Goal: Information Seeking & Learning: Learn about a topic

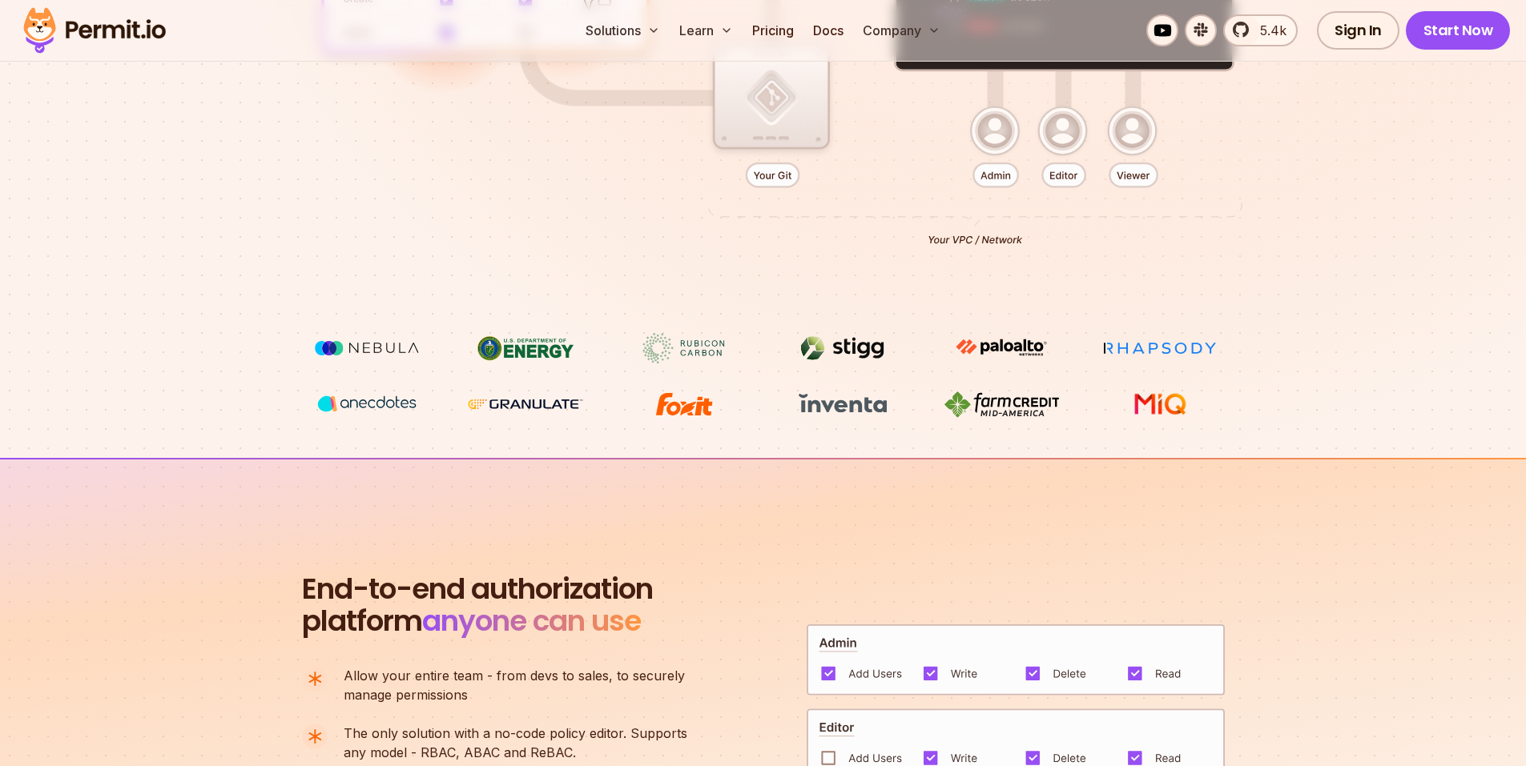
scroll to position [881, 0]
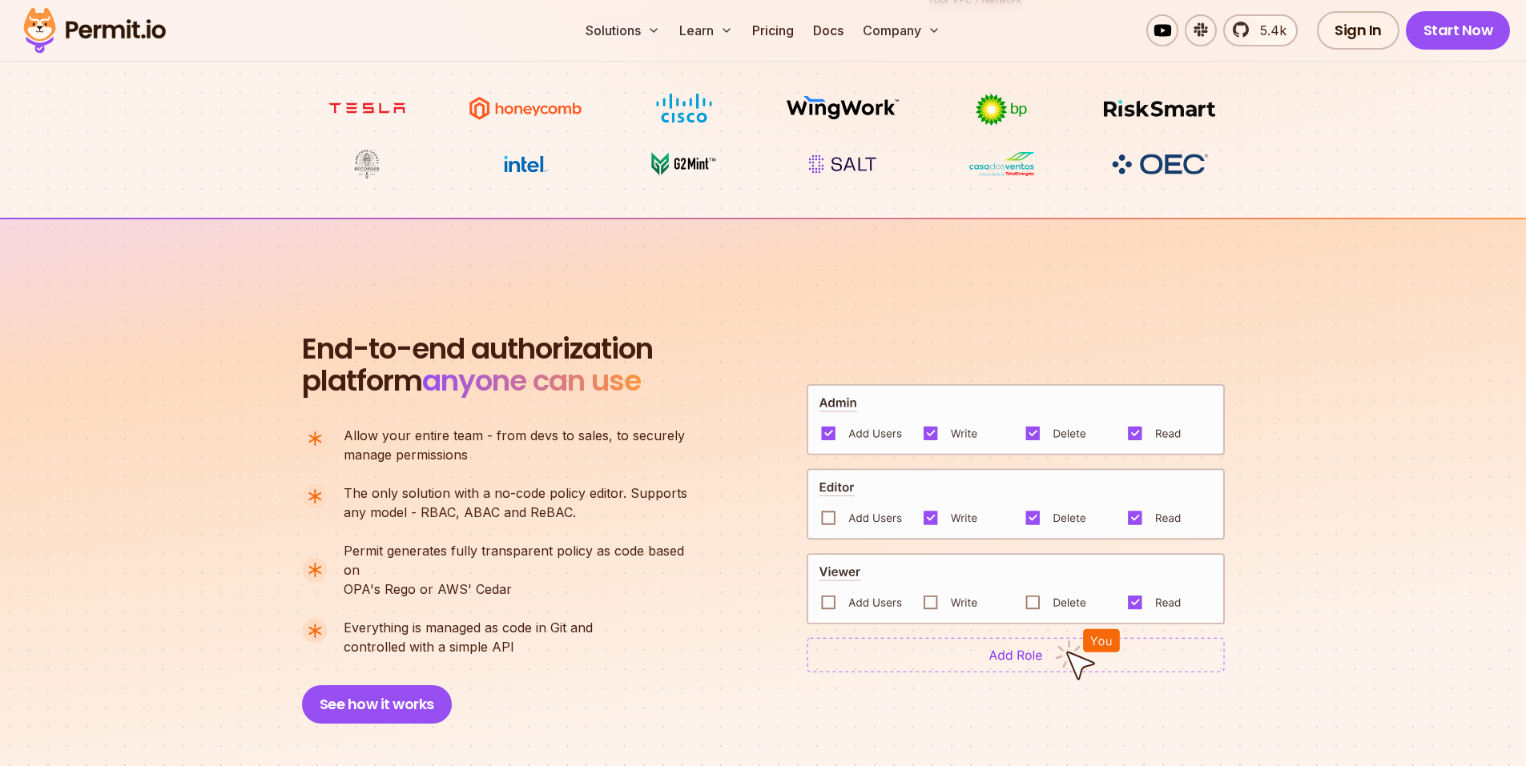
click at [762, 350] on div "End-to-end authorization platform anyone can use A no-code authorization platfo…" at bounding box center [763, 528] width 923 height 391
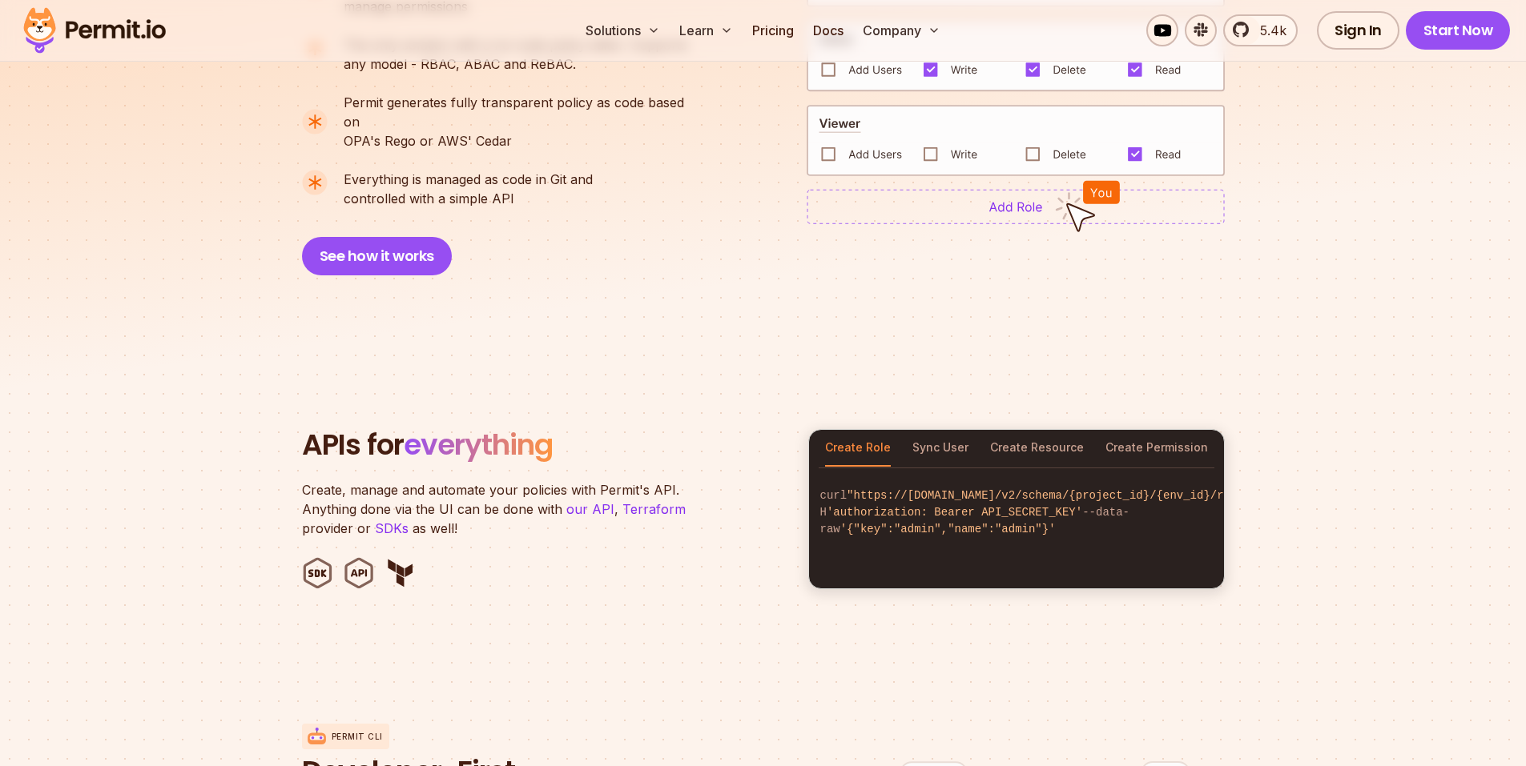
scroll to position [1522, 0]
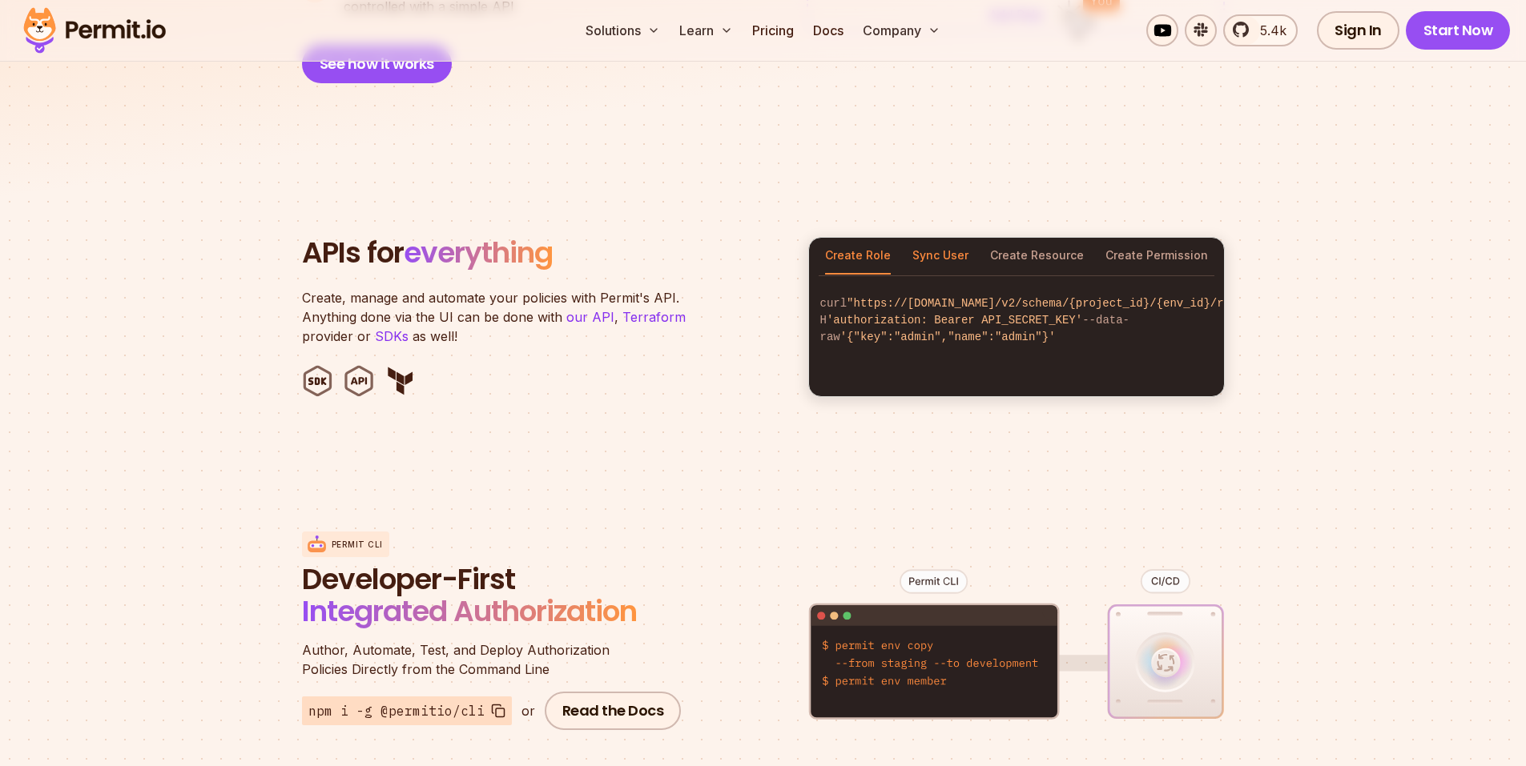
click at [947, 240] on button "Sync User" at bounding box center [940, 256] width 56 height 37
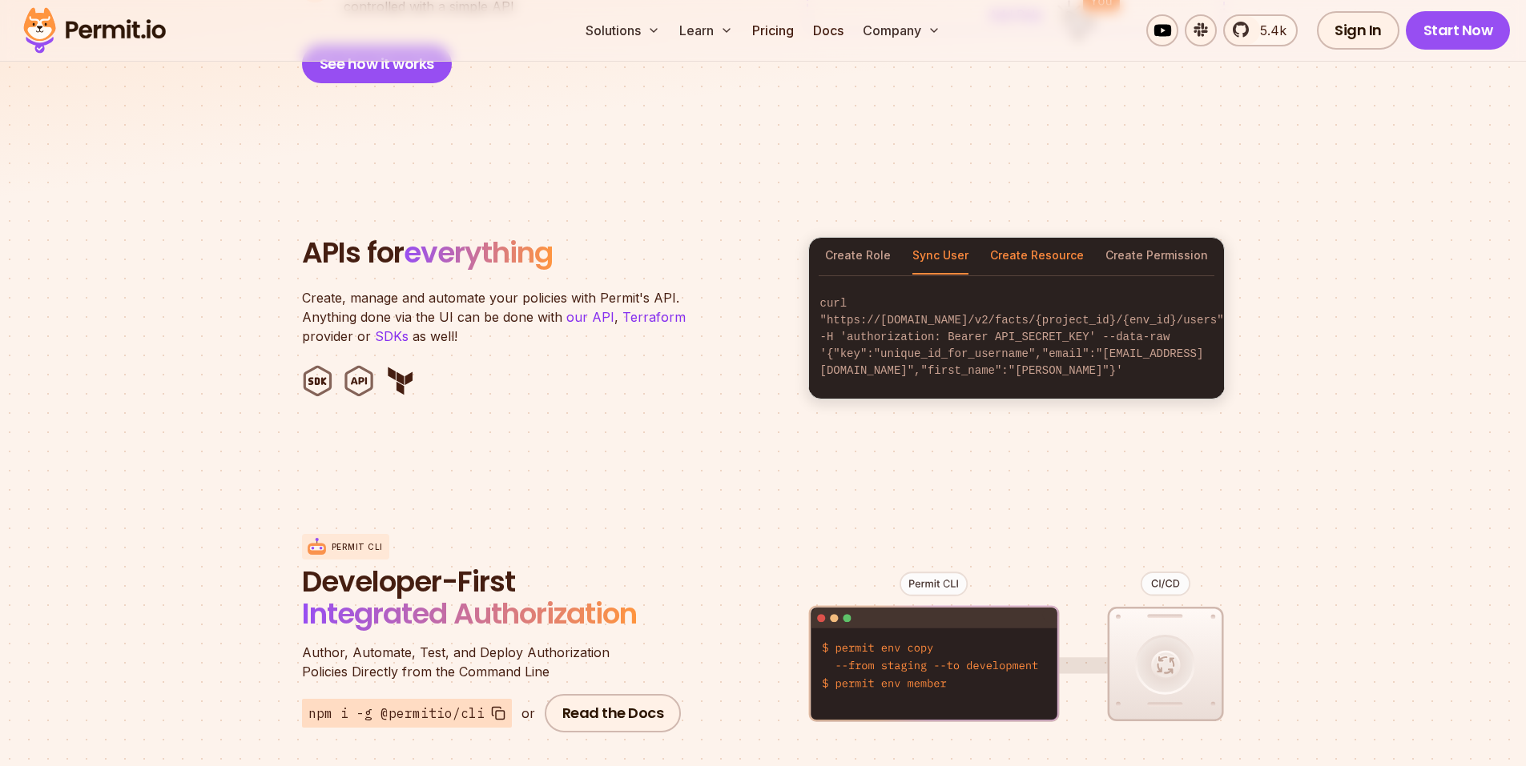
click at [1045, 239] on button "Create Resource" at bounding box center [1037, 256] width 94 height 37
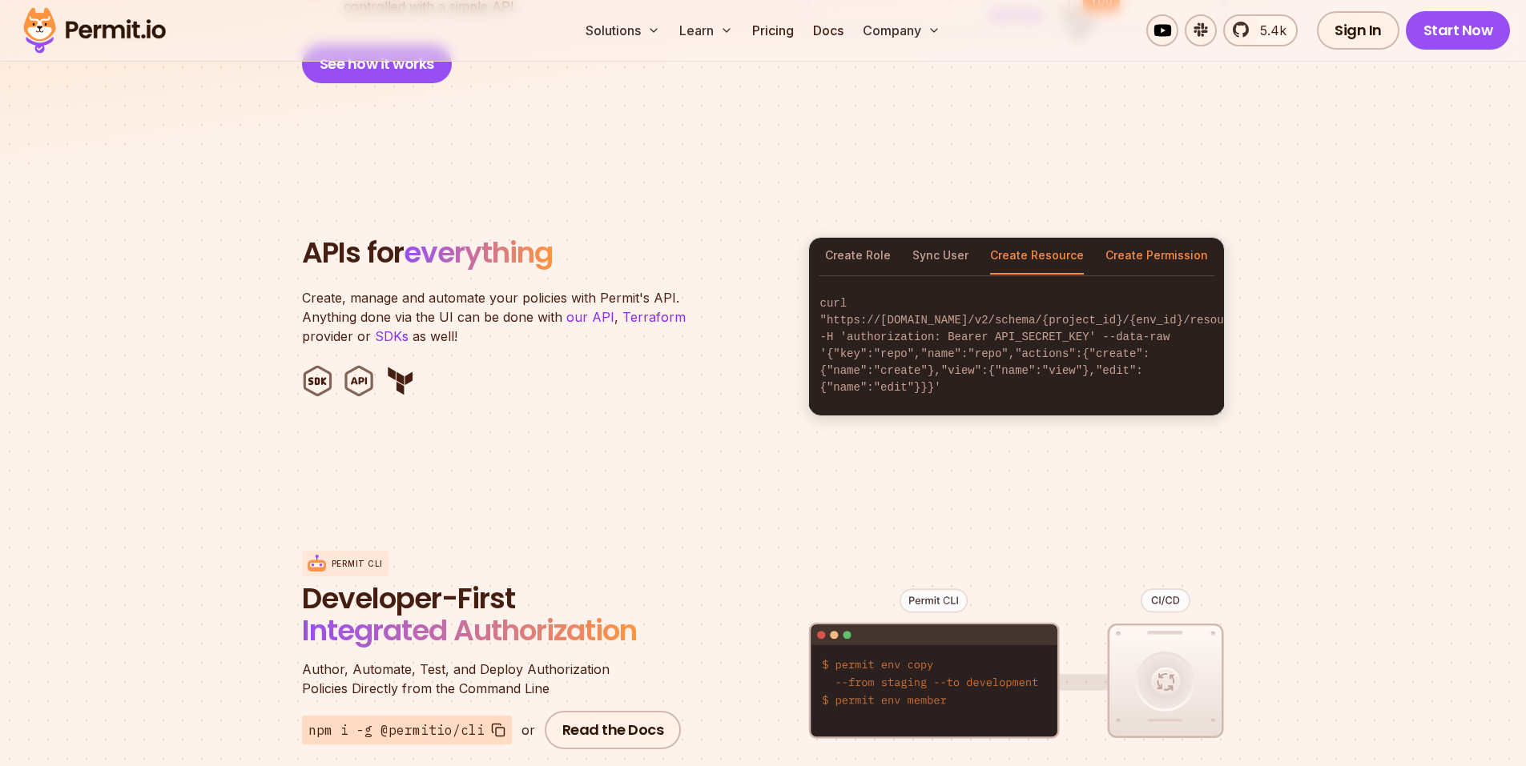
click at [1162, 238] on button "Create Permission" at bounding box center [1156, 256] width 103 height 37
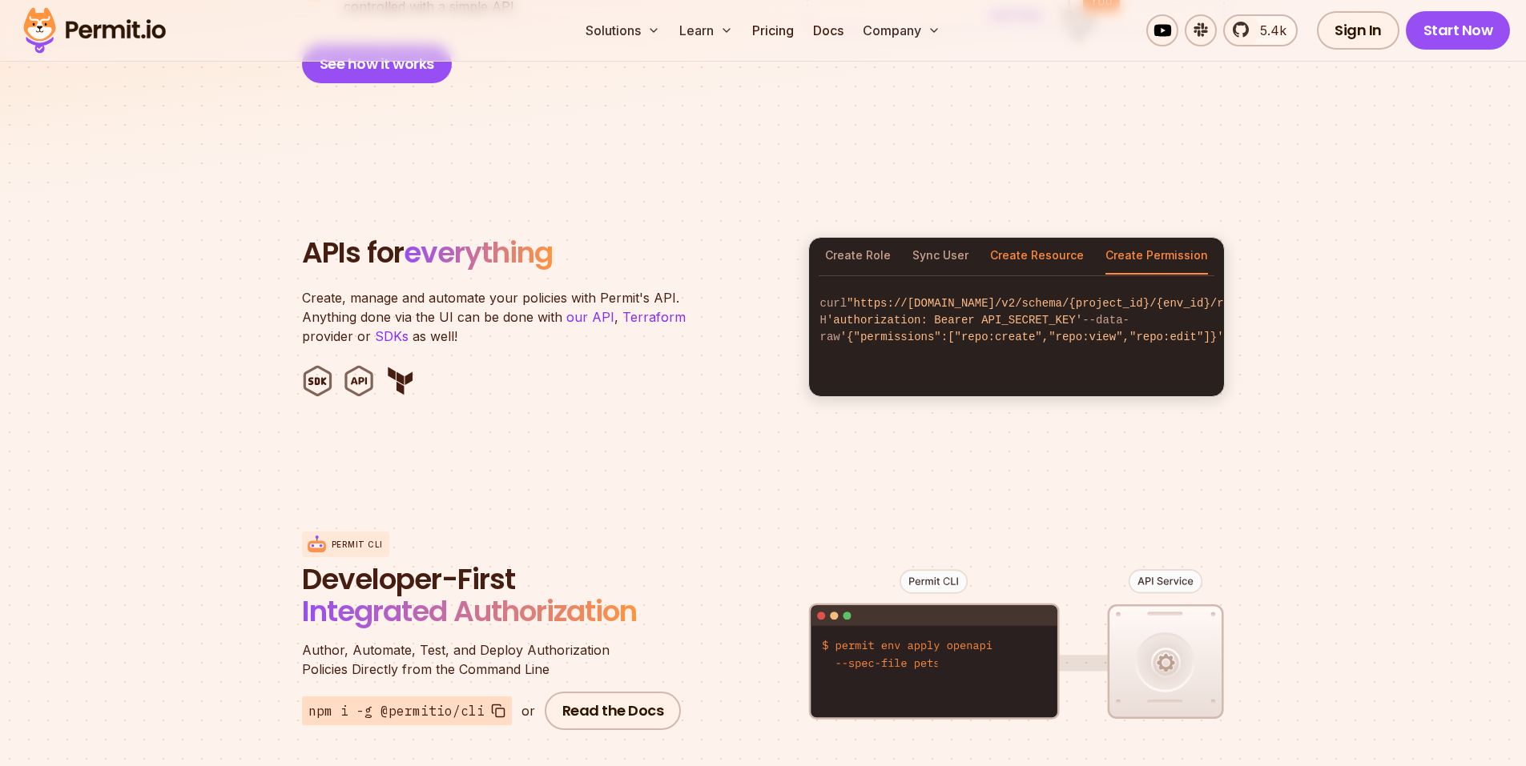
click at [1065, 238] on button "Create Resource" at bounding box center [1037, 256] width 94 height 37
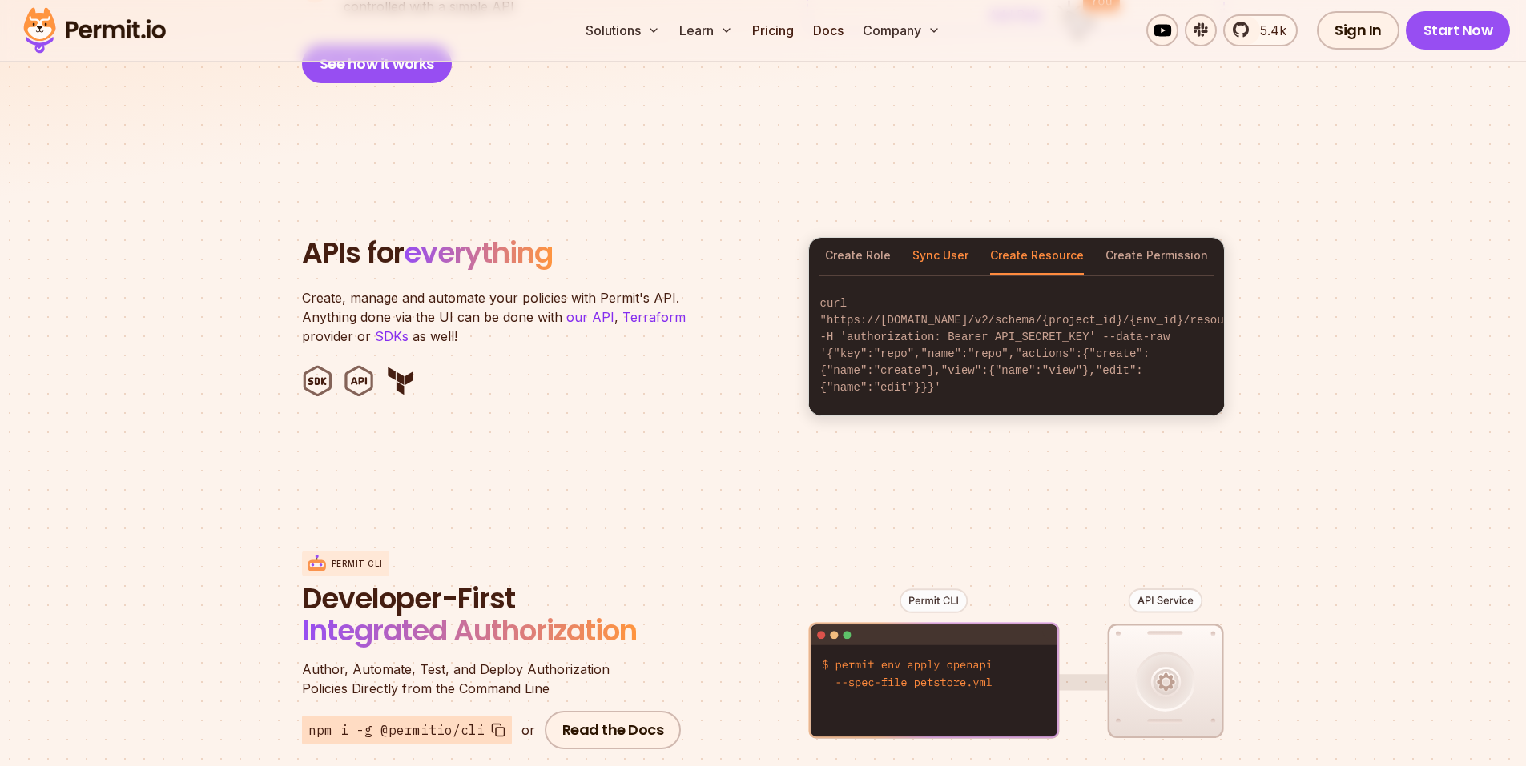
click at [967, 238] on button "Sync User" at bounding box center [940, 256] width 56 height 37
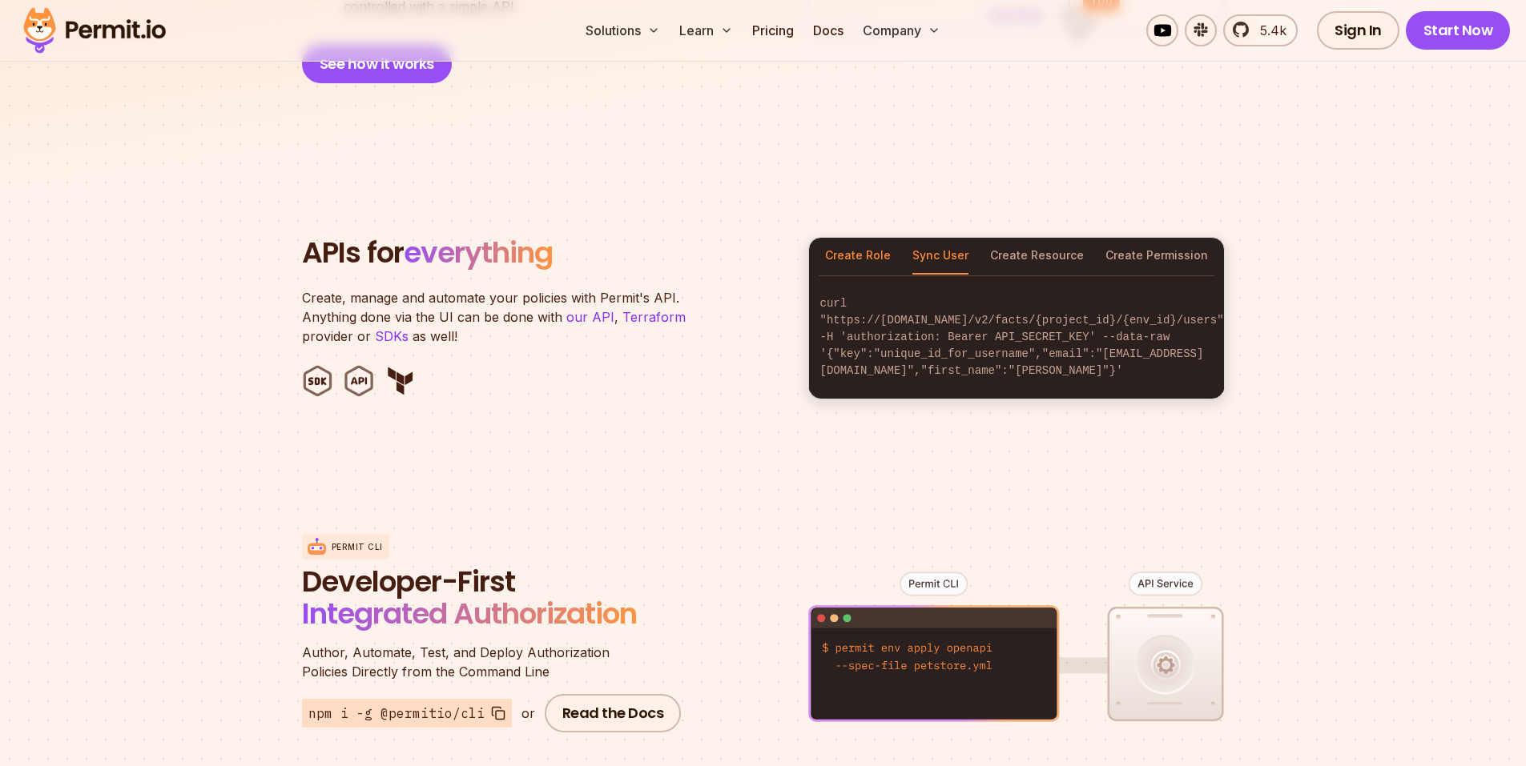
click at [839, 238] on button "Create Role" at bounding box center [858, 256] width 66 height 37
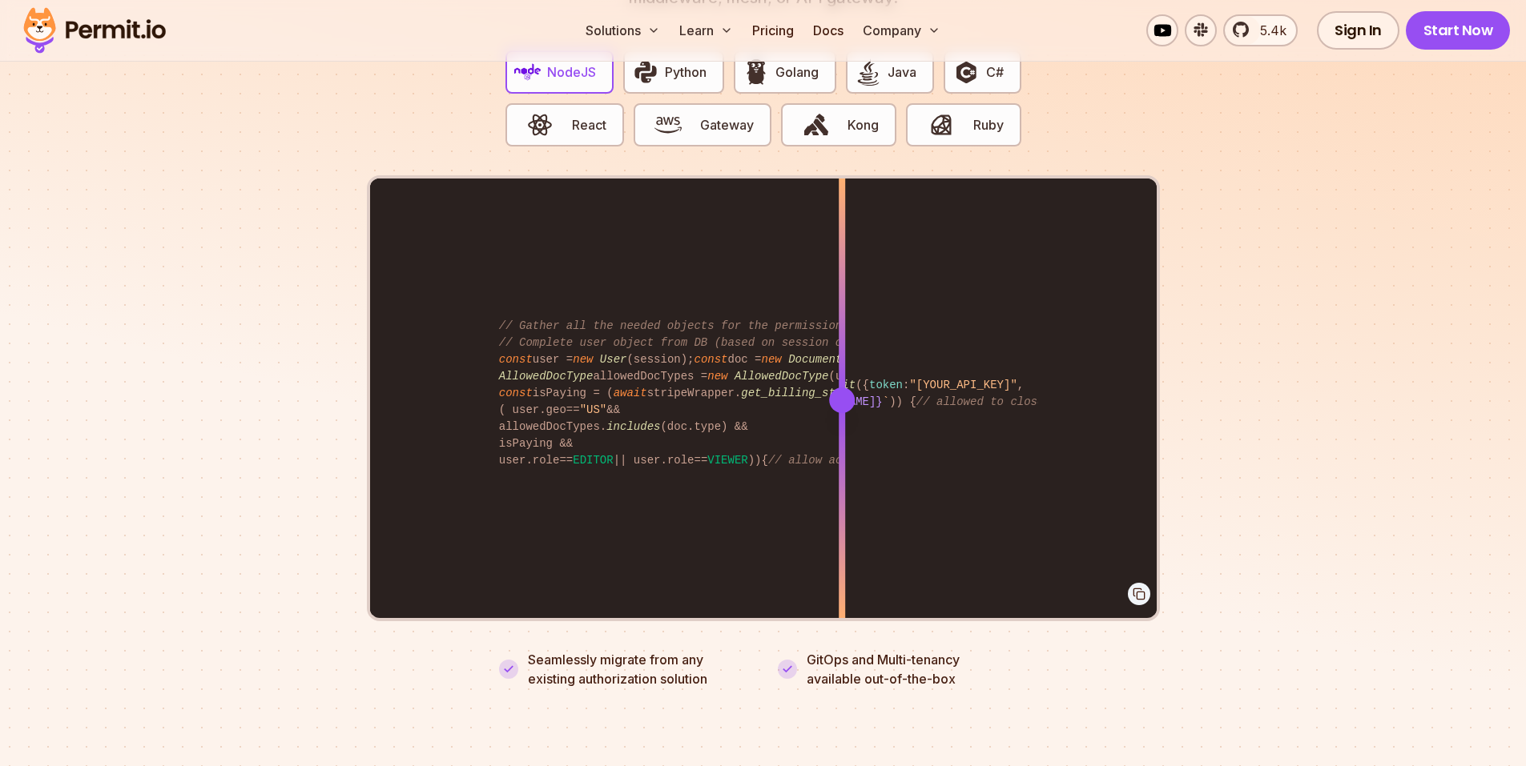
scroll to position [3284, 0]
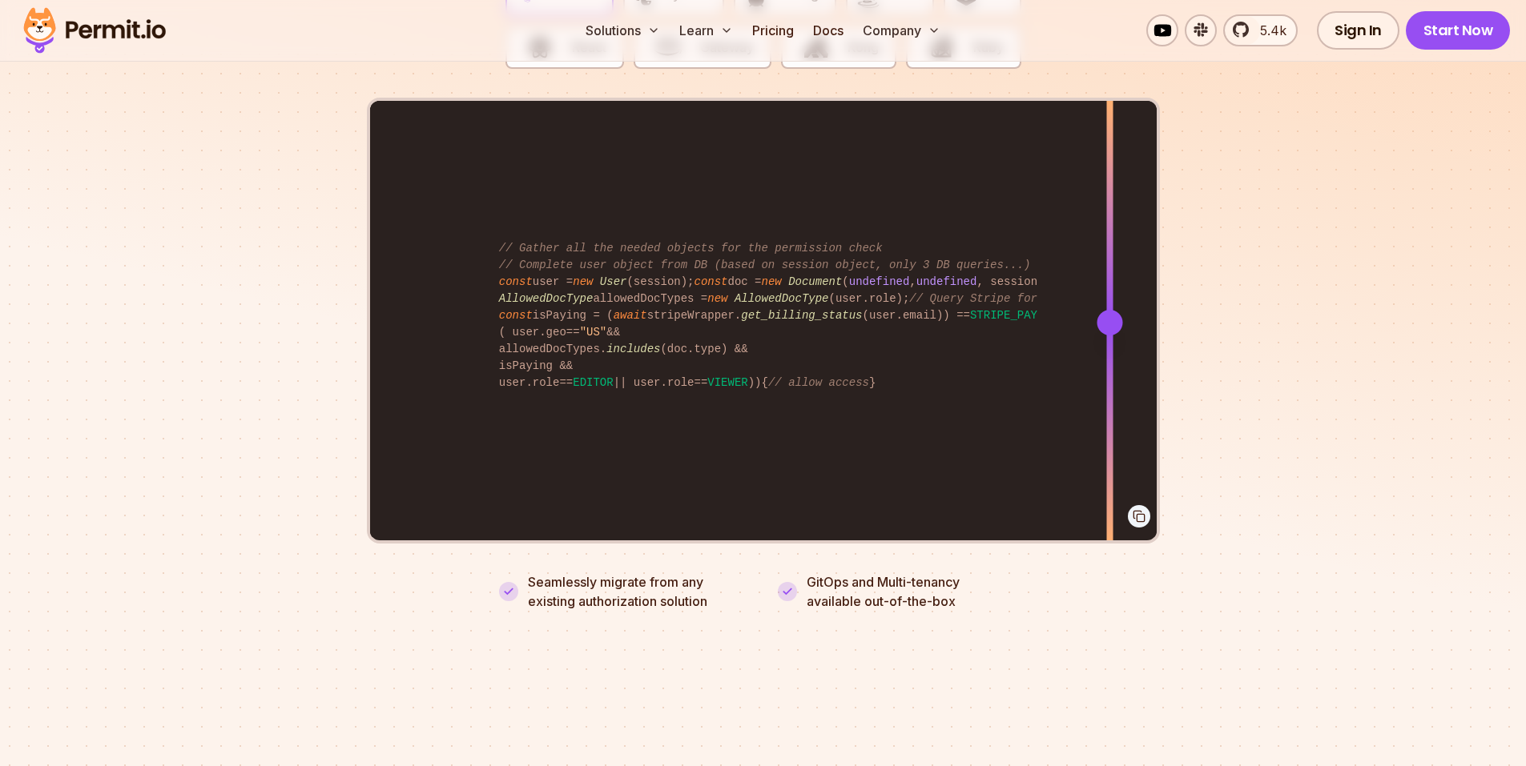
drag, startPoint x: 838, startPoint y: 307, endPoint x: 1109, endPoint y: 332, distance: 272.7
click at [1109, 332] on div at bounding box center [1109, 322] width 6 height 442
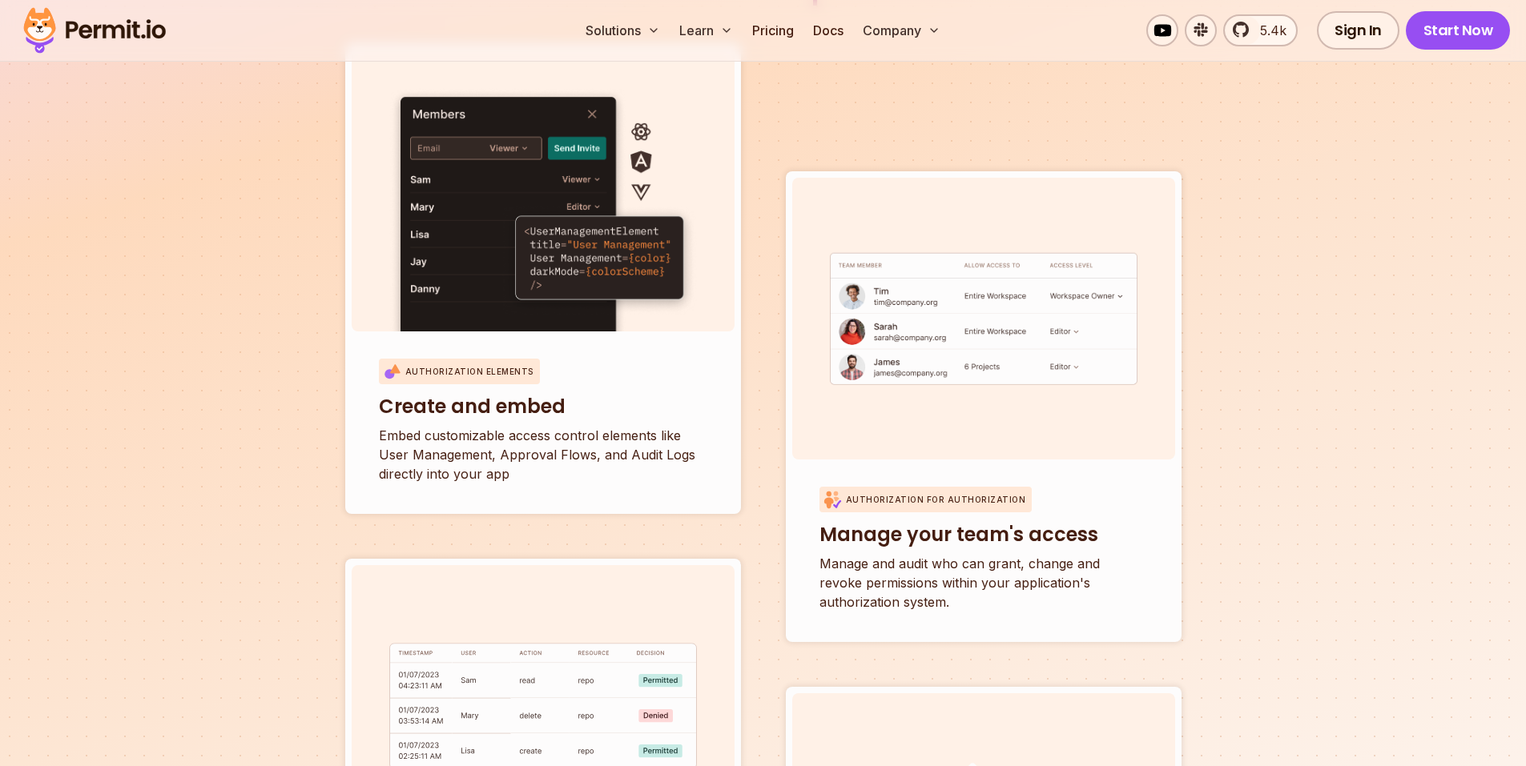
scroll to position [5686, 0]
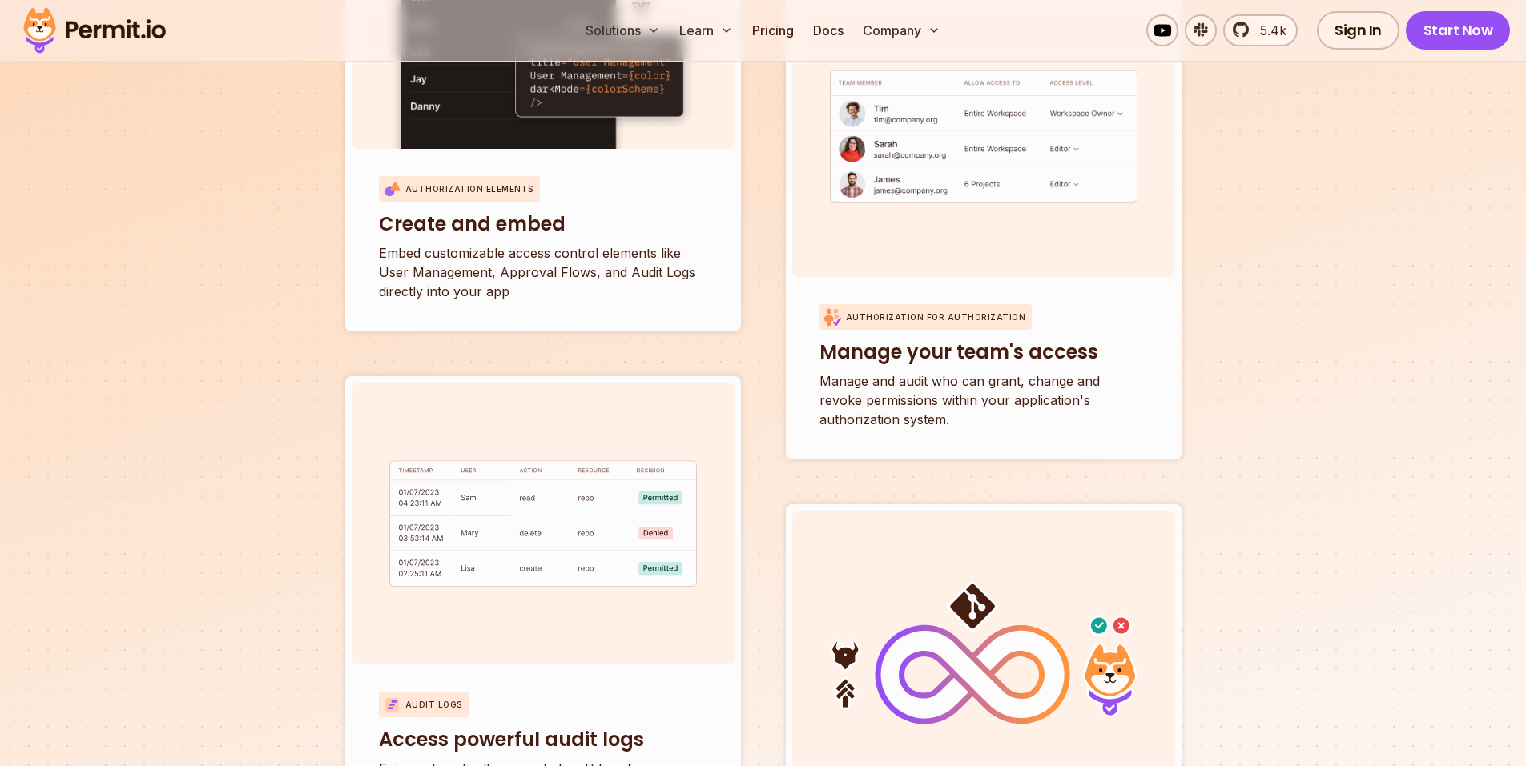
click at [1298, 428] on section "All of your access control needs in one place. Authorization Elements Create an…" at bounding box center [763, 348] width 1526 height 1410
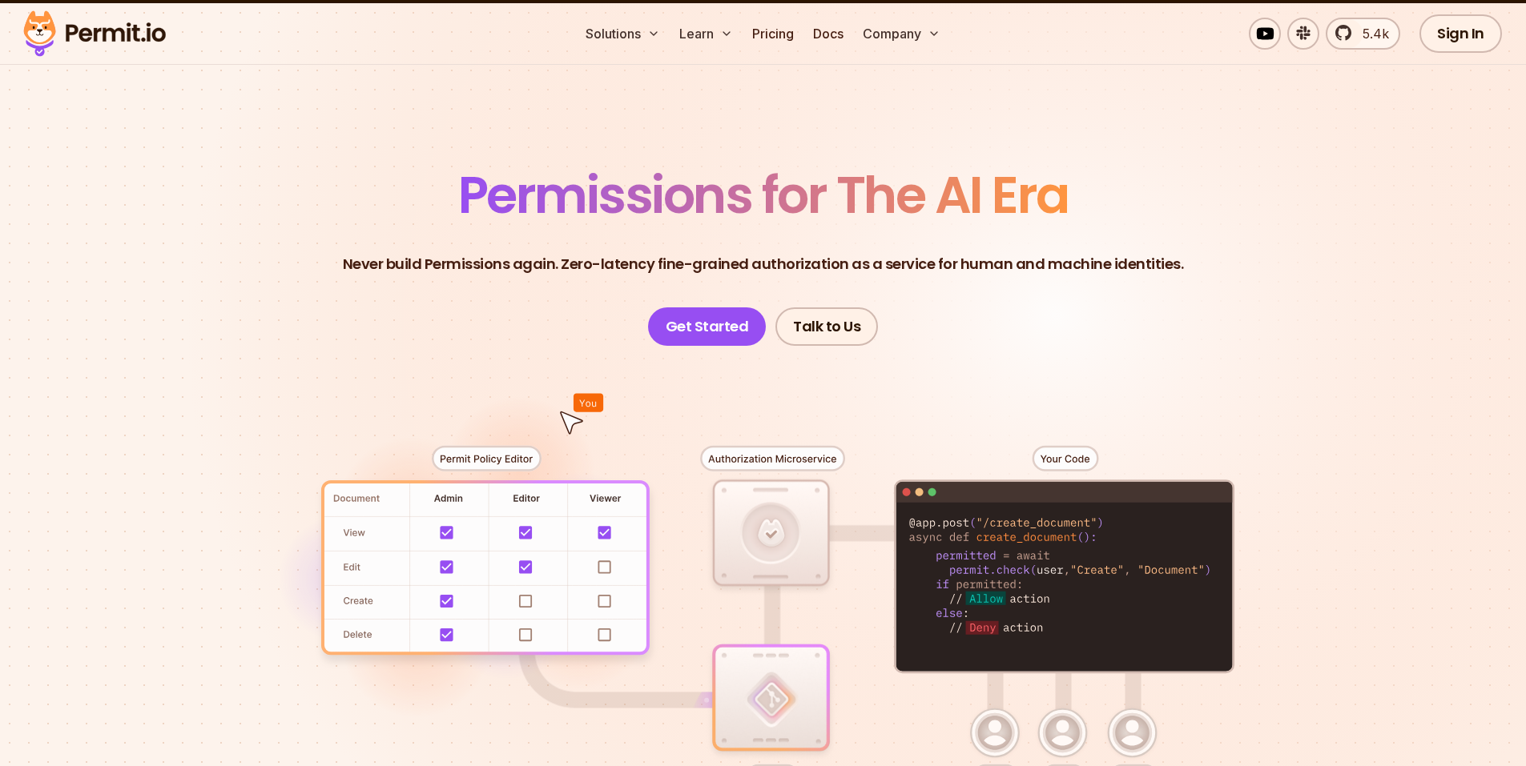
scroll to position [0, 0]
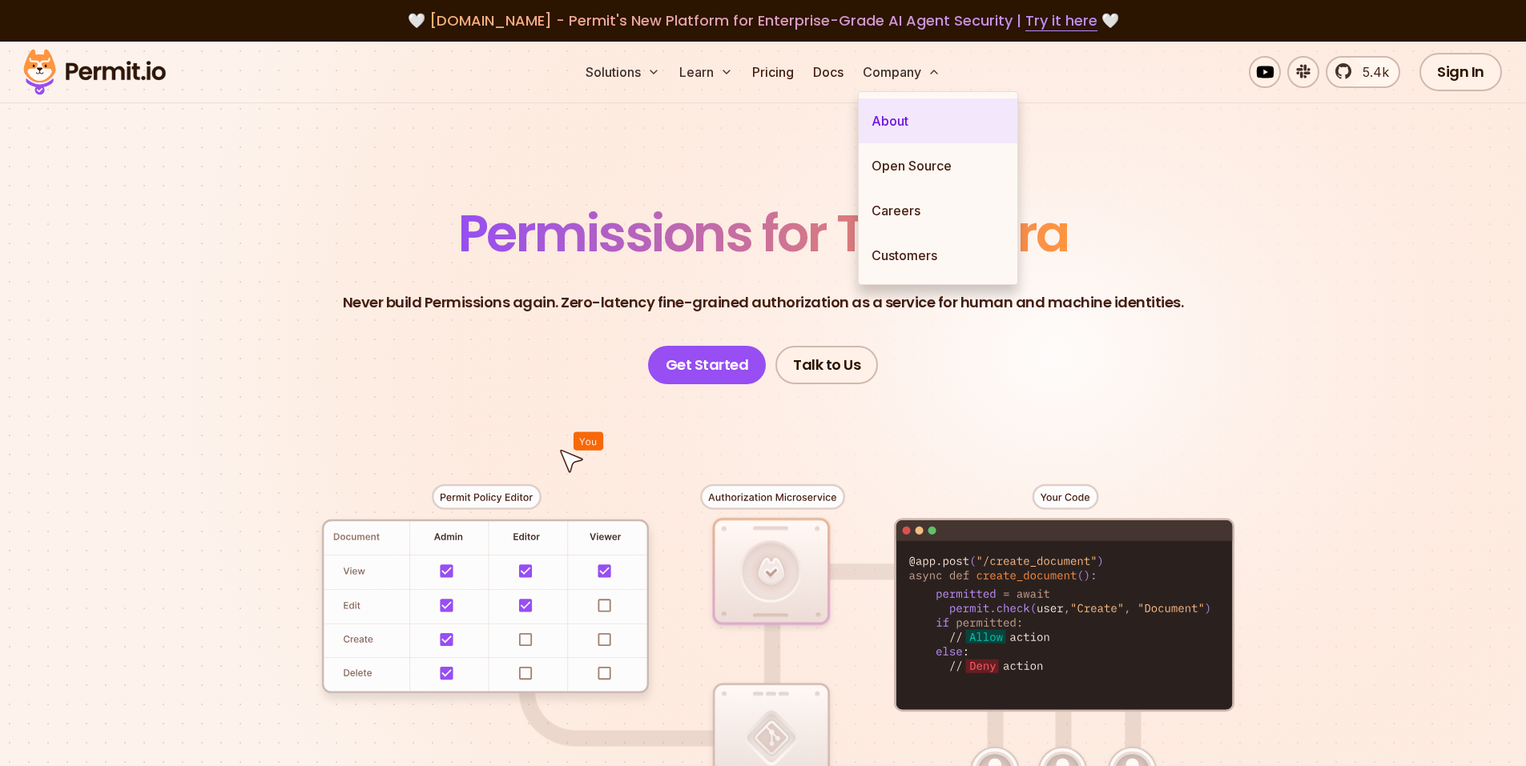
click at [891, 117] on link "About" at bounding box center [938, 121] width 159 height 45
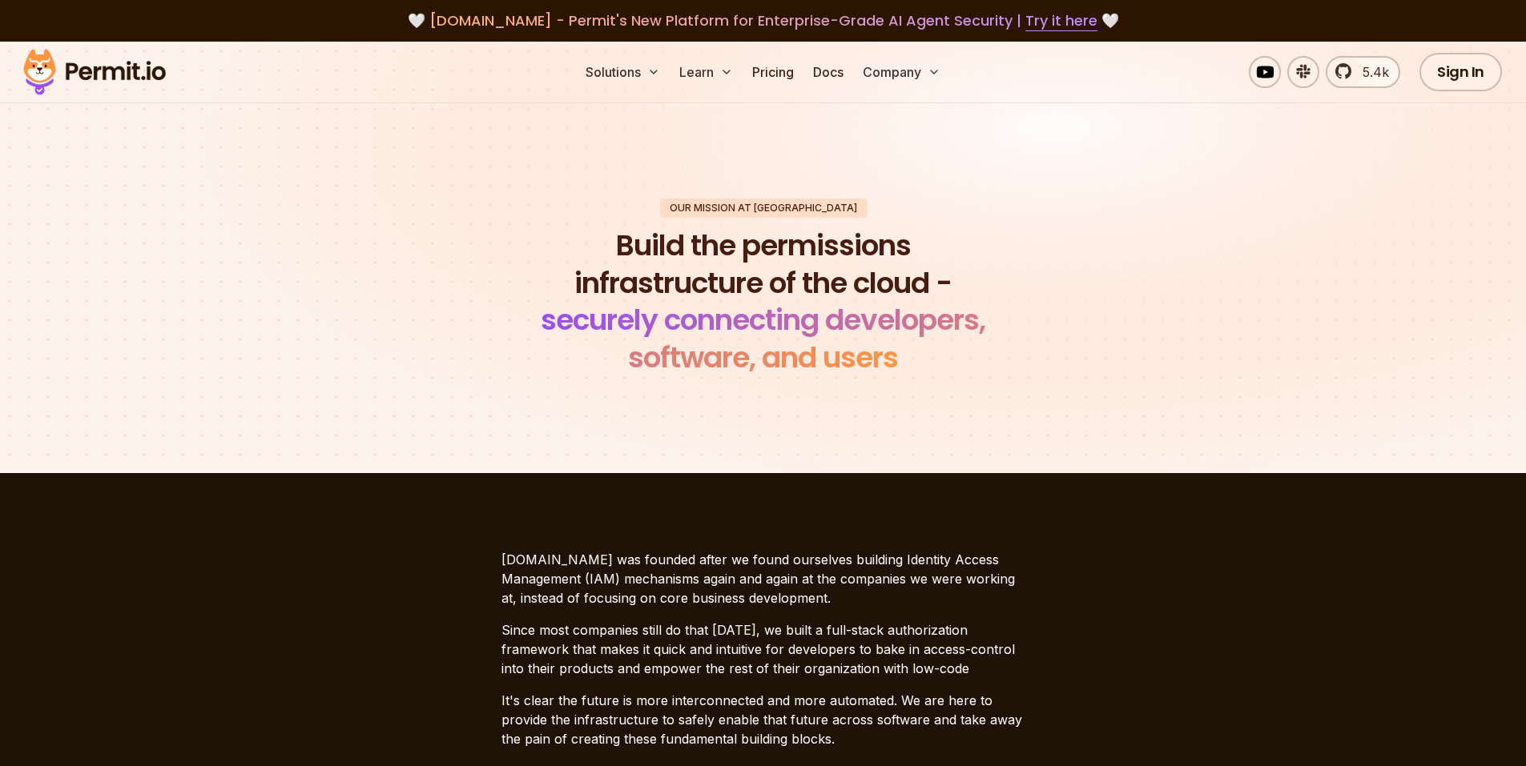
click at [1077, 324] on div "Our mission at Permit Build the permissions infrastructure of the cloud - secur…" at bounding box center [763, 288] width 1121 height 179
click at [120, 78] on img at bounding box center [94, 72] width 157 height 54
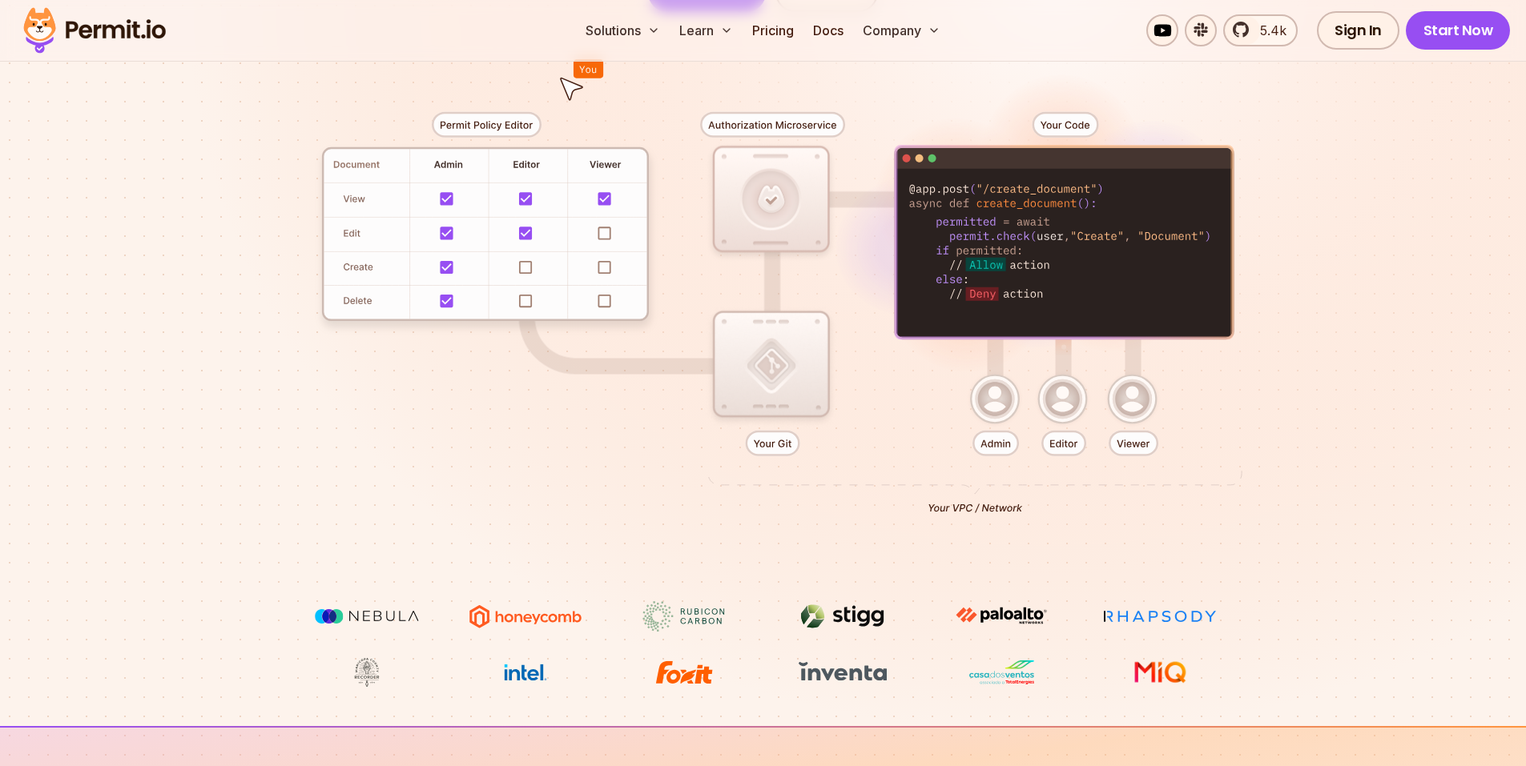
scroll to position [481, 0]
